Goal: Task Accomplishment & Management: Complete application form

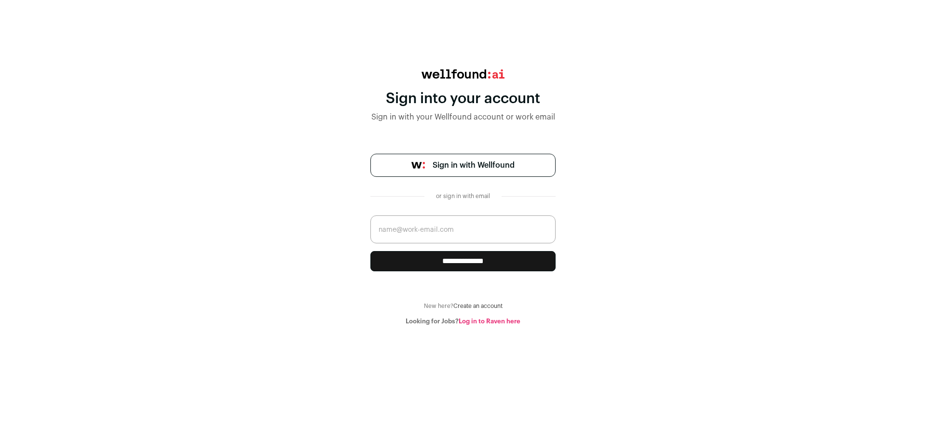
click at [449, 235] on input "email" at bounding box center [462, 230] width 185 height 28
click at [369, 293] on div "**********" at bounding box center [463, 197] width 926 height 256
click at [482, 323] on link "Log in to Raven here" at bounding box center [490, 321] width 62 height 6
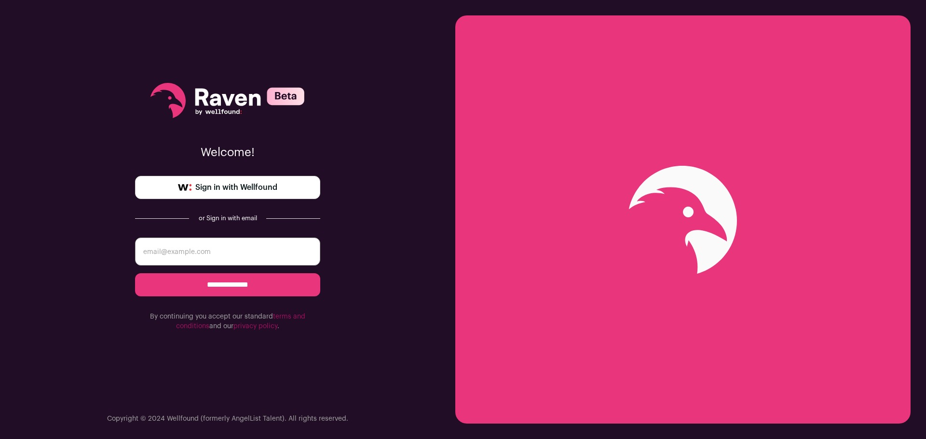
click at [265, 114] on icon at bounding box center [227, 100] width 154 height 35
click at [252, 192] on span "Sign in with Wellfound" at bounding box center [236, 188] width 82 height 12
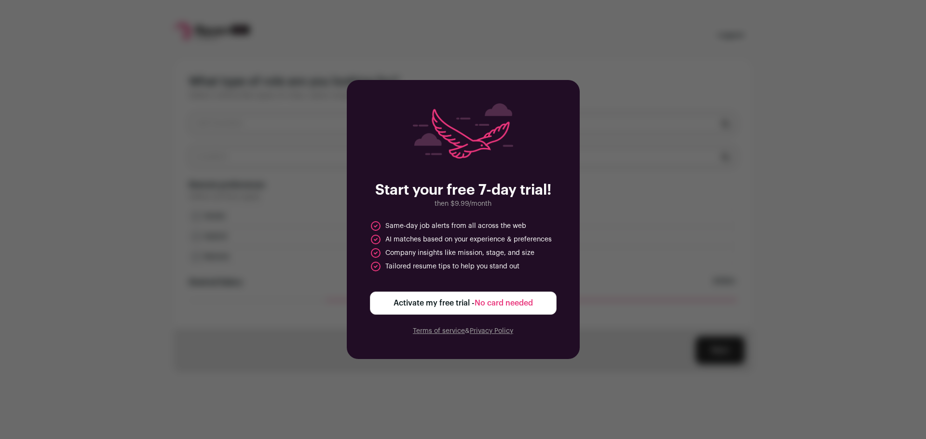
click at [566, 57] on div "Start your free 7-day trial! then $9.99/month Same-day job alerts from all acro…" at bounding box center [463, 219] width 926 height 439
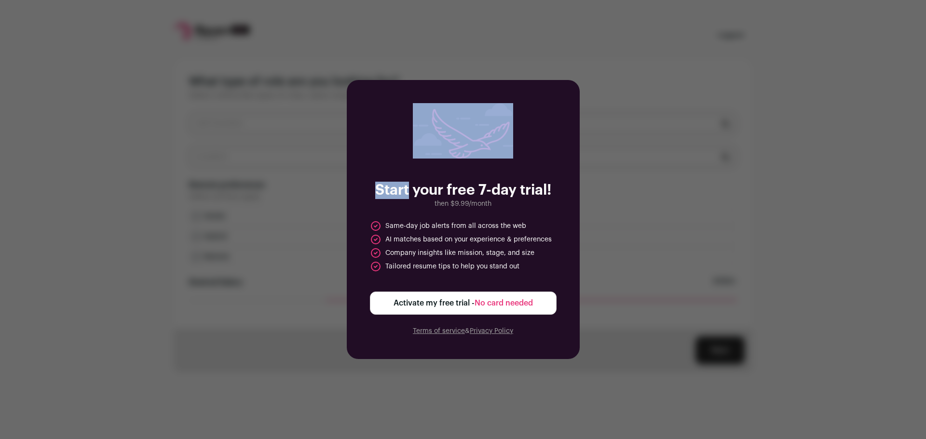
click at [566, 57] on div "Start your free 7-day trial! then $9.99/month Same-day job alerts from all acro…" at bounding box center [463, 219] width 926 height 439
click at [545, 44] on div "Start your free 7-day trial! then $9.99/month Same-day job alerts from all acro…" at bounding box center [463, 219] width 926 height 439
drag, startPoint x: 509, startPoint y: 307, endPoint x: 512, endPoint y: 314, distance: 7.5
click at [512, 314] on button "Activate my free trial - No card needed" at bounding box center [463, 303] width 187 height 23
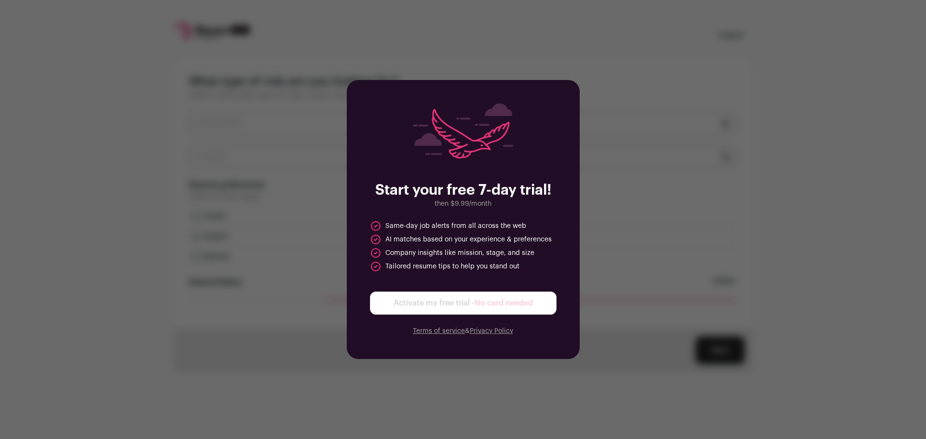
click at [512, 314] on form "Activate my free trial - No card needed" at bounding box center [463, 303] width 187 height 23
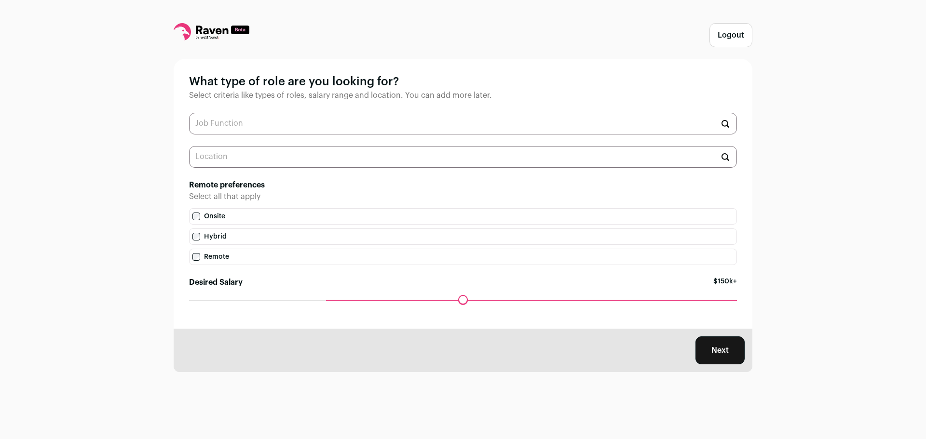
click at [229, 253] on label "Remote" at bounding box center [463, 257] width 548 height 16
drag, startPoint x: 328, startPoint y: 305, endPoint x: 182, endPoint y: 317, distance: 146.6
click at [189, 300] on input "Desired Salary" at bounding box center [463, 300] width 548 height 0
click at [718, 368] on div "Next" at bounding box center [463, 350] width 579 height 43
click at [719, 356] on button "Next" at bounding box center [719, 351] width 49 height 28
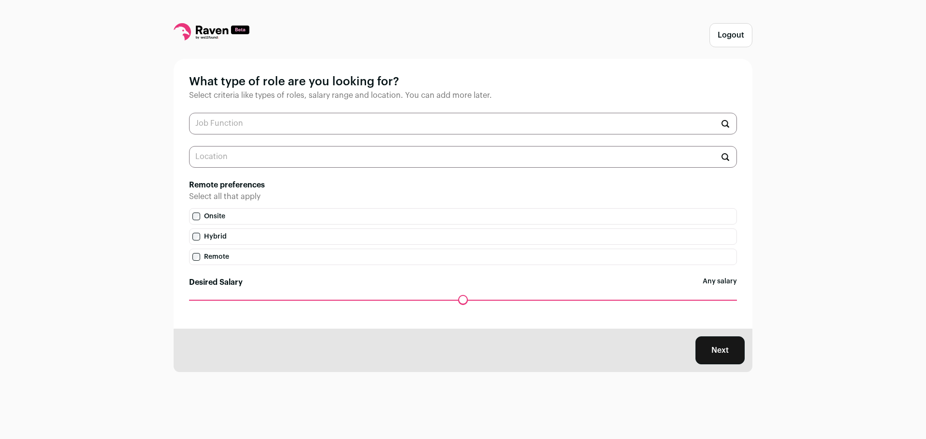
click at [488, 122] on input "text" at bounding box center [463, 124] width 548 height 22
click at [327, 206] on li "IT Specialist" at bounding box center [463, 199] width 547 height 26
type input "IT Specialist"
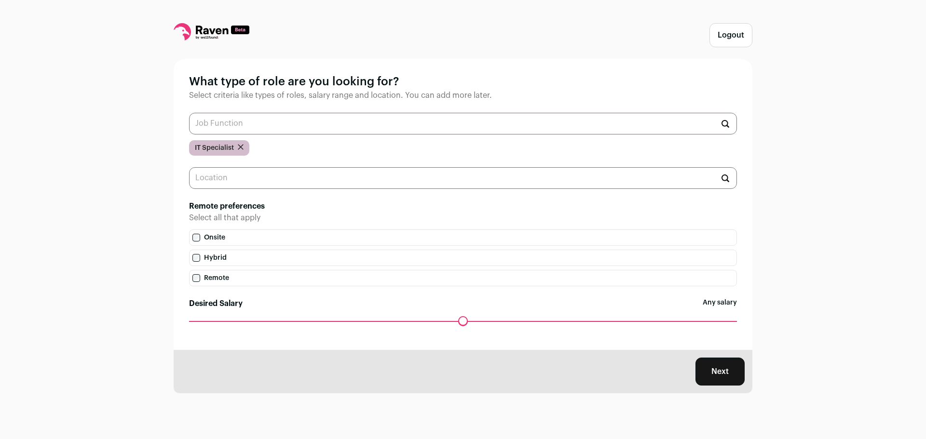
click at [465, 129] on input "text" at bounding box center [463, 124] width 548 height 22
click at [331, 148] on li "Data Scientist" at bounding box center [463, 148] width 547 height 26
type input "Data Scientist"
click at [303, 133] on input "text" at bounding box center [463, 124] width 548 height 22
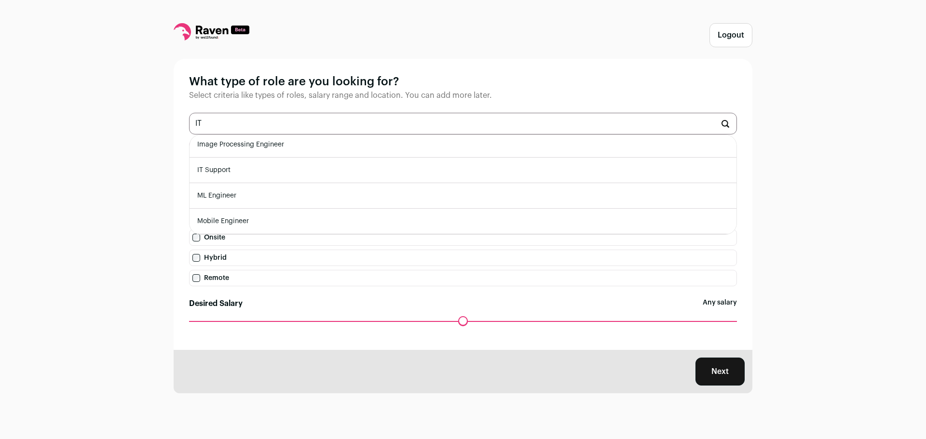
click at [281, 182] on li "IT Support" at bounding box center [463, 171] width 547 height 26
type input "IT Support"
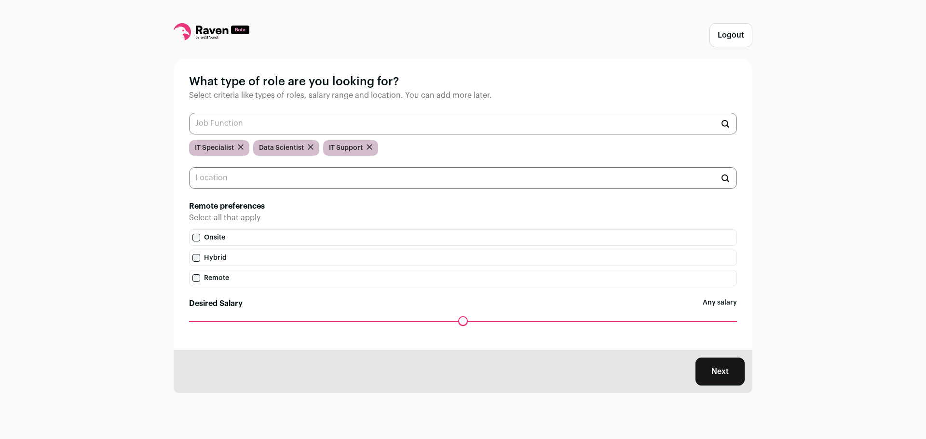
click at [289, 132] on input "text" at bounding box center [463, 124] width 548 height 22
click at [268, 154] on li "IT Manager" at bounding box center [463, 148] width 547 height 26
type input "IT Manager"
click at [248, 149] on li "IT Engineer" at bounding box center [463, 148] width 547 height 26
type input "IT Engineer"
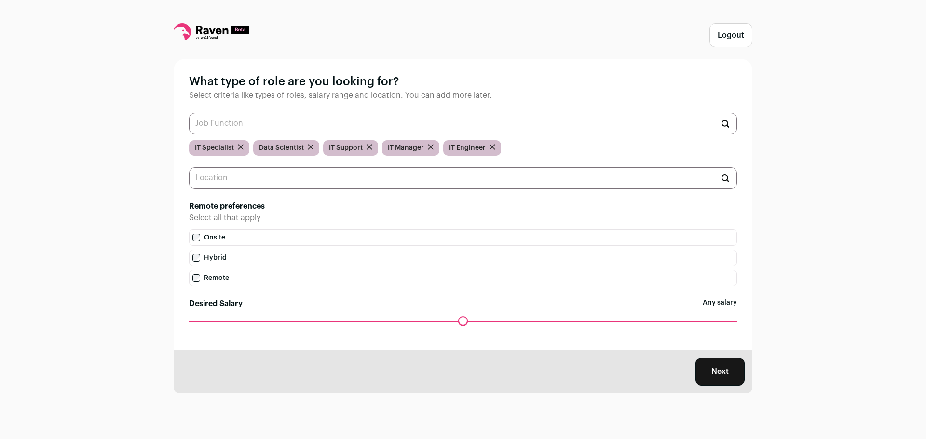
click at [712, 380] on button "Next" at bounding box center [719, 372] width 49 height 28
click at [704, 380] on button "Next" at bounding box center [719, 372] width 49 height 28
click at [353, 185] on input "text" at bounding box center [463, 178] width 548 height 22
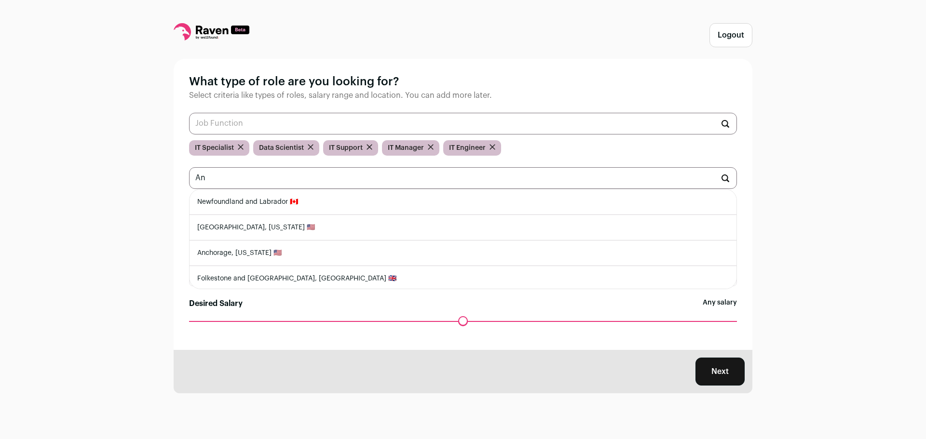
type input "A"
type input "U"
click at [269, 207] on li "[GEOGRAPHIC_DATA]" at bounding box center [463, 203] width 547 height 26
type input "[GEOGRAPHIC_DATA]"
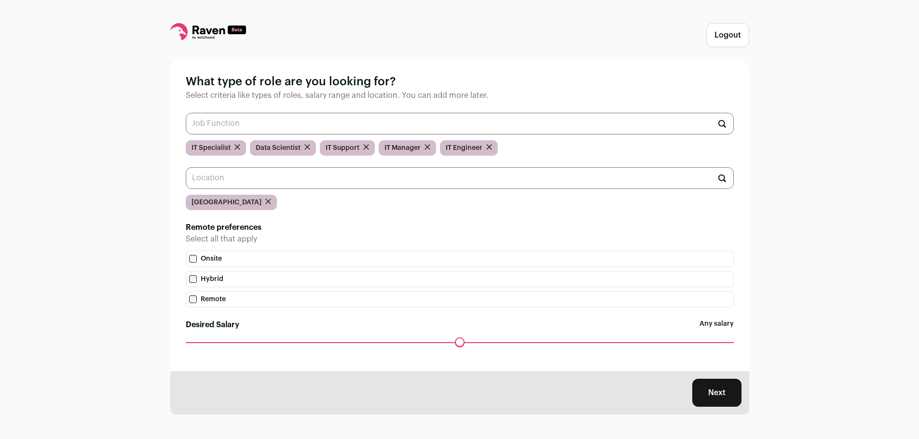
click at [278, 182] on input "text" at bounding box center [460, 178] width 548 height 22
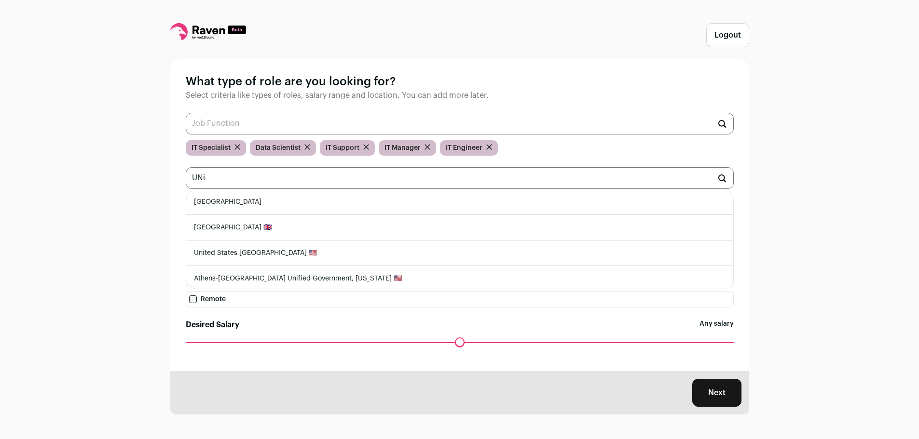
click at [268, 225] on li "[GEOGRAPHIC_DATA] 🇬🇧" at bounding box center [459, 228] width 547 height 26
type input "[GEOGRAPHIC_DATA] 🇬🇧"
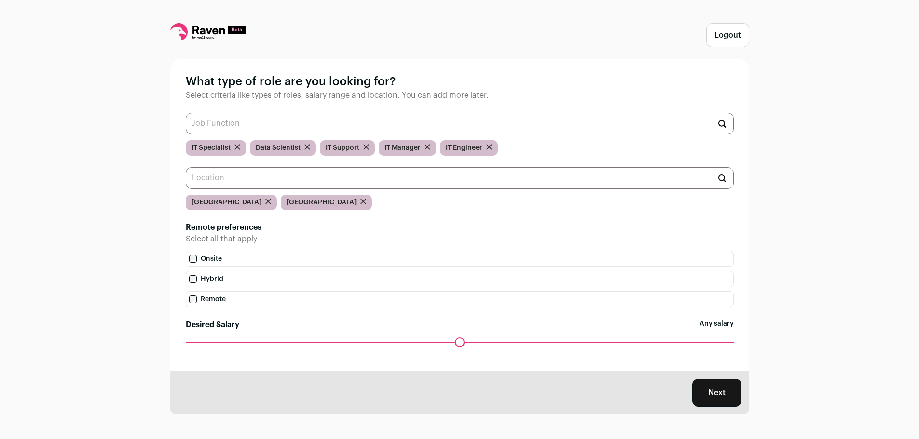
click at [705, 395] on button "Next" at bounding box center [716, 393] width 49 height 28
click at [710, 396] on button "Next" at bounding box center [716, 393] width 49 height 28
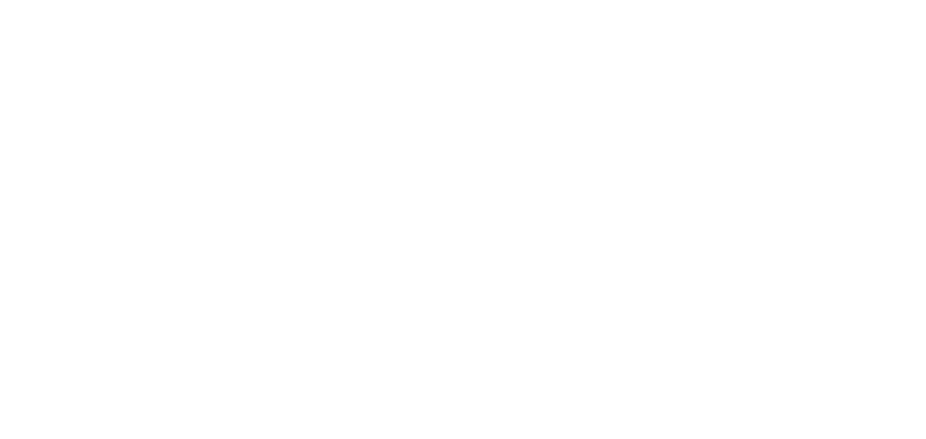
scroll to position [0, 0]
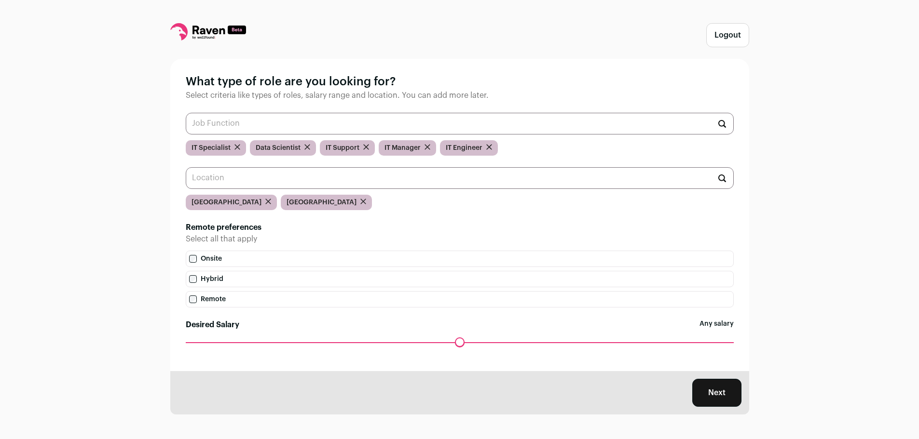
scroll to position [1, 0]
drag, startPoint x: 191, startPoint y: 346, endPoint x: 243, endPoint y: 354, distance: 52.1
click at [243, 342] on input "Desired Salary" at bounding box center [460, 342] width 548 height 0
click at [732, 388] on button "Next" at bounding box center [716, 393] width 49 height 28
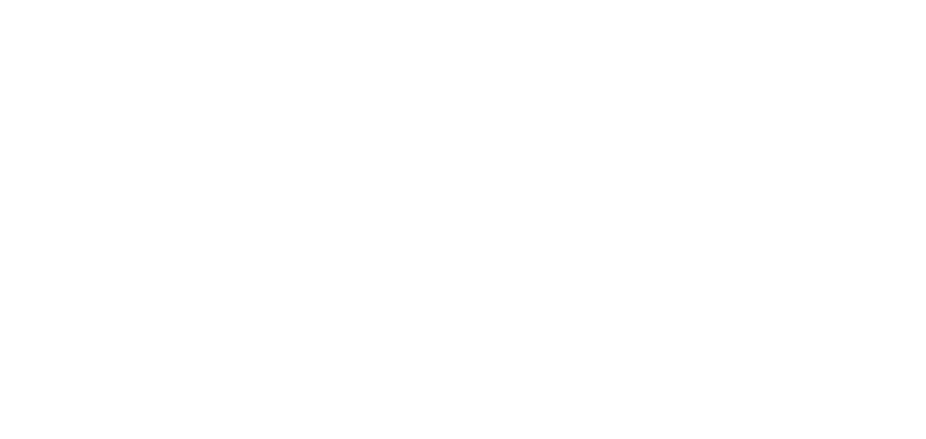
scroll to position [0, 0]
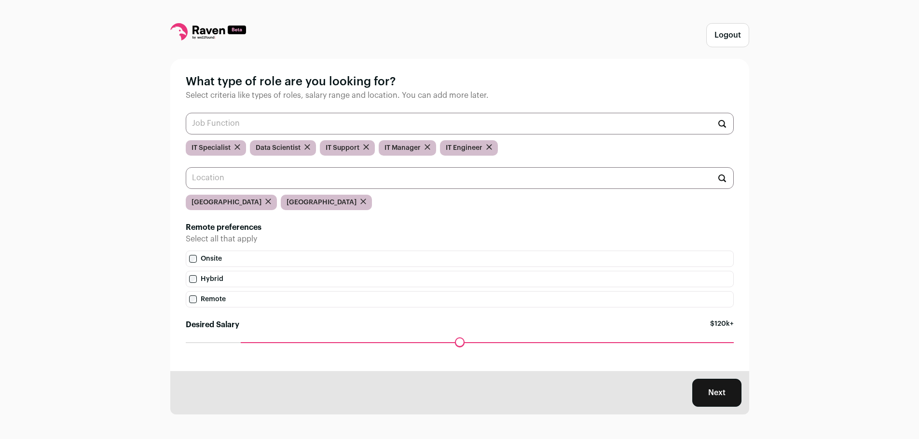
scroll to position [1, 0]
click at [710, 344] on div "Maximum desired salary ******" at bounding box center [460, 349] width 548 height 14
click at [715, 396] on button "Next" at bounding box center [716, 393] width 49 height 28
click at [702, 388] on button "Next" at bounding box center [716, 393] width 49 height 28
